Goal: Task Accomplishment & Management: Use online tool/utility

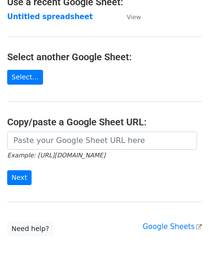
scroll to position [96, 0]
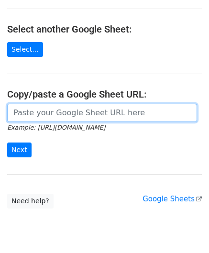
click at [34, 116] on input "url" at bounding box center [102, 113] width 190 height 18
paste input "https://docs.google.com/spreadsheets/d/1SFGF7laVz3hawhk58xy-m7Qv7bHS3qqHppN91_o…"
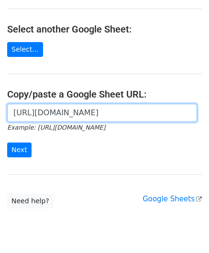
scroll to position [0, 212]
type input "https://docs.google.com/spreadsheets/d/1SFGF7laVz3hawhk58xy-m7Qv7bHS3qqHppN91_o…"
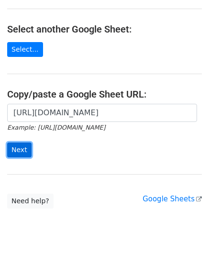
click at [17, 145] on input "Next" at bounding box center [19, 150] width 24 height 15
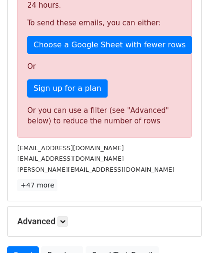
scroll to position [301, 0]
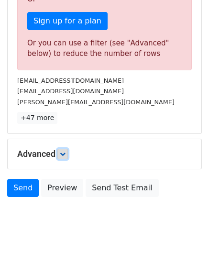
click at [67, 149] on link at bounding box center [62, 154] width 11 height 11
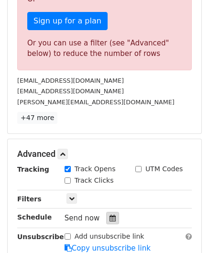
click at [110, 215] on icon at bounding box center [113, 218] width 6 height 7
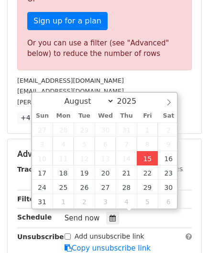
type input "[DATE] 12:00"
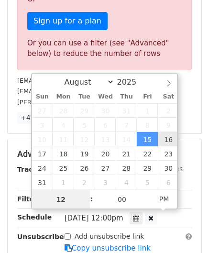
paste input "0"
type input "10"
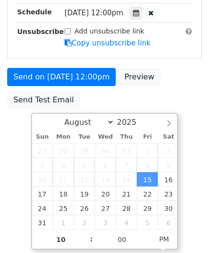
type input "[DATE] 22:00"
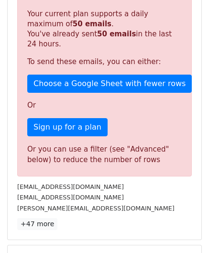
scroll to position [439, 0]
